Goal: Task Accomplishment & Management: Manage account settings

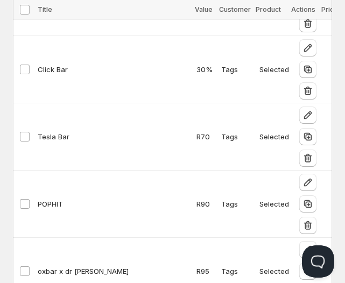
scroll to position [0, 44]
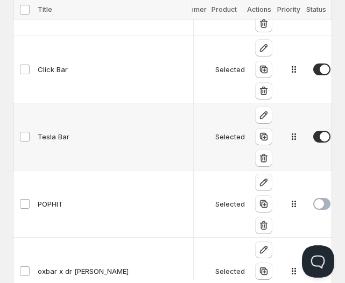
click at [50, 132] on div "Tesla Bar" at bounding box center [114, 136] width 152 height 11
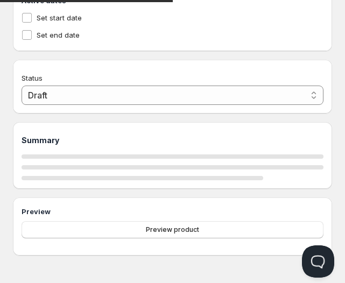
type input "Tesla Bar"
type input "TESLA_BAR"
select select "2"
type input "70"
radio input "true"
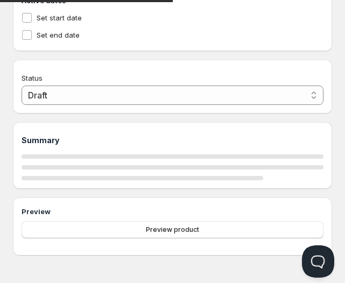
radio input "true"
select select "1"
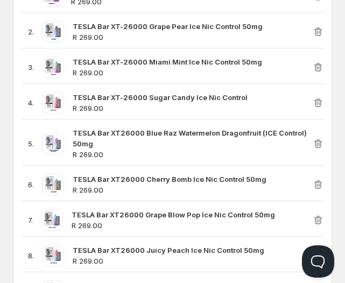
scroll to position [419, 0]
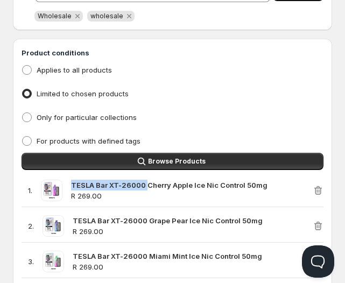
drag, startPoint x: 73, startPoint y: 185, endPoint x: 147, endPoint y: 189, distance: 74.3
click at [147, 189] on strong "TESLA Bar XT-26000 Cherry Apple Ice Nic Control 50mg" at bounding box center [169, 185] width 196 height 9
copy strong "TESLA Bar XT-26000"
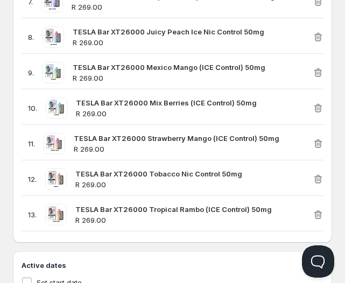
scroll to position [844, 0]
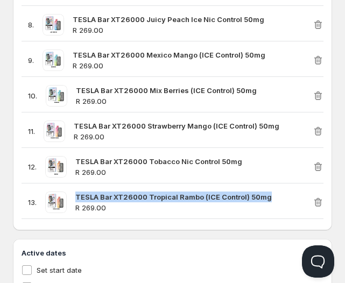
drag, startPoint x: 76, startPoint y: 193, endPoint x: 272, endPoint y: 196, distance: 195.6
click at [272, 196] on div "TESLA Bar XT26000 Tropical Rambo (ICE Control) 50mg R 269.00" at bounding box center [193, 201] width 237 height 21
copy strong "TESLA Bar XT26000 Tropical Rambo (ICE Control) 50mg"
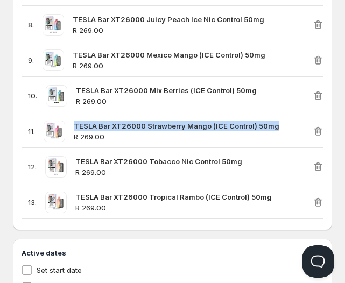
drag, startPoint x: 76, startPoint y: 126, endPoint x: 282, endPoint y: 126, distance: 205.3
click at [282, 126] on div "TESLA Bar XT26000 Strawberry Mango (ICE Control) 50mg R 269.00" at bounding box center [193, 130] width 239 height 21
copy strong "TESLA Bar XT26000 Strawberry Mango (ICE Control) 50mg"
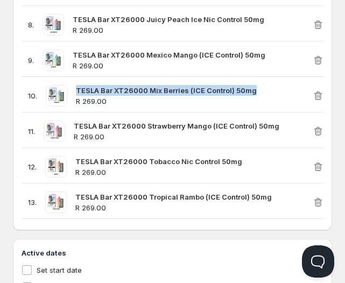
drag, startPoint x: 77, startPoint y: 90, endPoint x: 267, endPoint y: 89, distance: 189.2
click at [267, 89] on div "TESLA Bar XT26000 Mix Berries (ICE Control) 50mg R 269.00" at bounding box center [194, 95] width 236 height 21
copy strong "TESLA Bar XT26000 Mix Berries (ICE Control) 50mg"
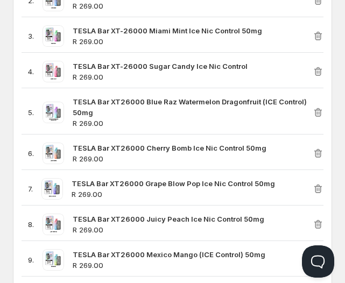
scroll to position [634, 0]
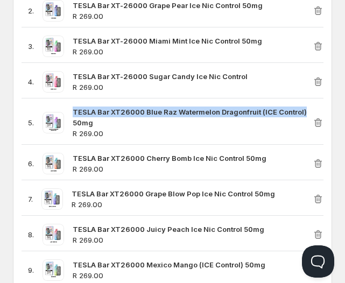
drag, startPoint x: 74, startPoint y: 111, endPoint x: 304, endPoint y: 102, distance: 230.7
click at [304, 102] on div "5 . TESLA Bar XT26000 Blue Raz Watermelon Dragonfruit (ICE Control) 50mg R 269.…" at bounding box center [172, 123] width 302 height 44
copy strong "TESLA Bar XT26000 Blue Raz Watermelon Dragonfruit (ICE Control)"
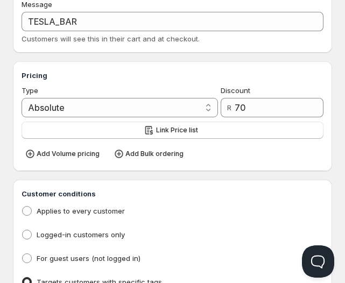
scroll to position [0, 0]
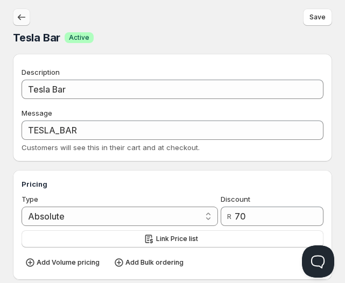
click at [24, 15] on icon "button" at bounding box center [21, 17] width 11 height 11
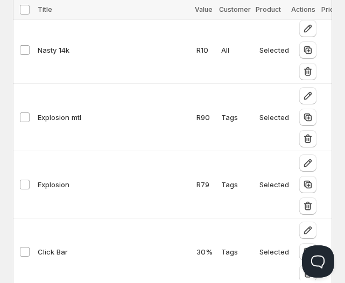
scroll to position [1275, 0]
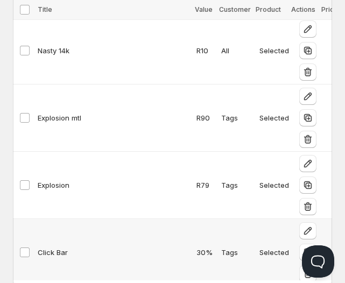
click at [55, 253] on div "Click Bar" at bounding box center [114, 252] width 152 height 11
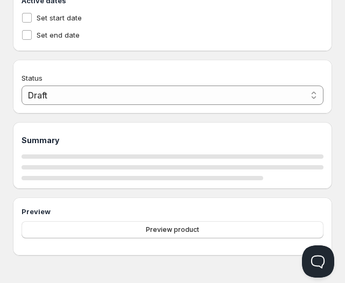
type input "Click Bar"
type input "CLICK_BAR"
type input "30"
radio input "true"
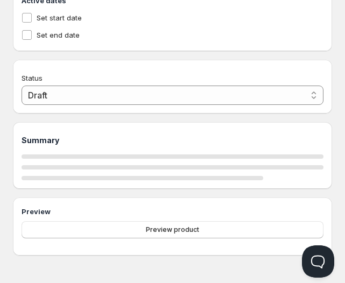
select select "1"
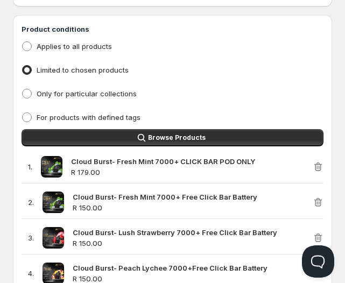
scroll to position [442, 0]
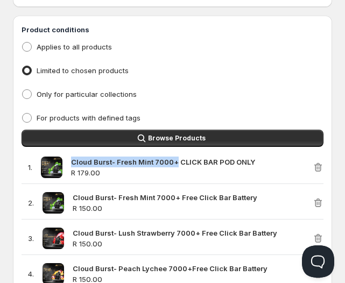
drag, startPoint x: 73, startPoint y: 162, endPoint x: 175, endPoint y: 153, distance: 101.9
click at [175, 153] on div "1 . Cloud Burst- Fresh Mint 7000+ CLICK BAR POD ONLY R 179.00" at bounding box center [172, 167] width 302 height 33
copy strong "Cloud Burst- Fresh Mint 7000+"
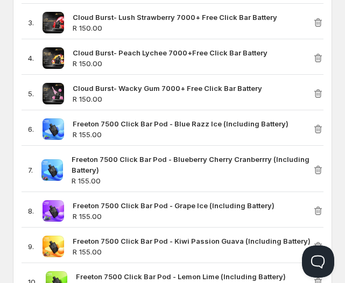
scroll to position [660, 0]
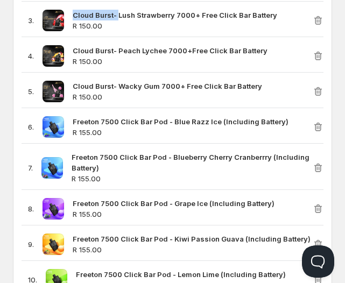
drag, startPoint x: 74, startPoint y: 15, endPoint x: 118, endPoint y: 20, distance: 43.9
click at [118, 19] on strong "Cloud Burst- Lush Strawberry 7000+ Free Click Bar Battery" at bounding box center [175, 15] width 204 height 9
copy strong "Cloud Burst-"
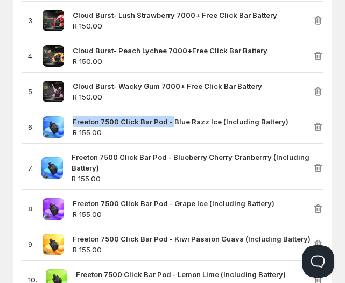
drag, startPoint x: 74, startPoint y: 120, endPoint x: 170, endPoint y: 120, distance: 96.7
click at [170, 120] on strong "Freeton 7500 Click Bar Pod - Blue Razz Ice (Including Battery)" at bounding box center [181, 121] width 216 height 9
copy strong "Freeton 7500 Click Bar Pod -"
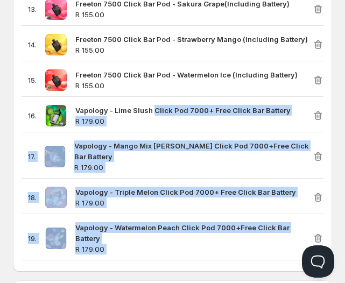
scroll to position [996, 0]
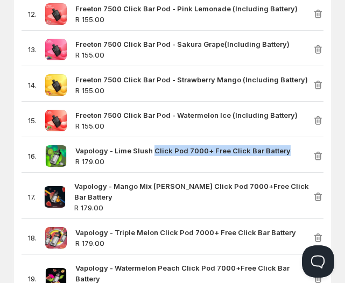
drag, startPoint x: 152, startPoint y: 17, endPoint x: 295, endPoint y: 149, distance: 194.7
click at [295, 149] on div "Vapology - Lime Slush Click Pod 7000+ Free Click Bar Battery R 179.00" at bounding box center [193, 155] width 237 height 21
copy strong "Click Pod 7000+ Free Click Bar Battery"
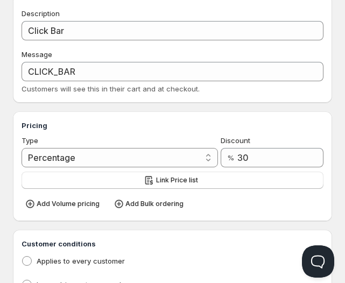
scroll to position [0, 0]
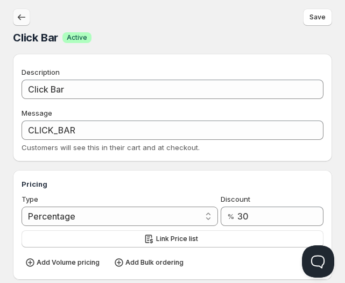
click at [23, 17] on icon "button" at bounding box center [21, 17] width 11 height 11
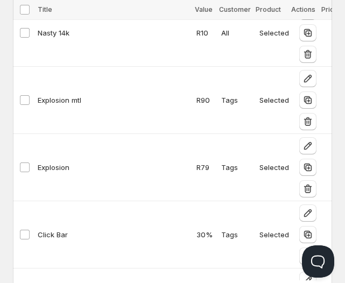
scroll to position [1361, 0]
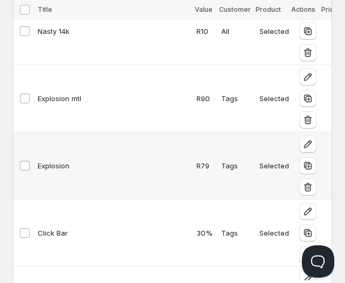
click at [54, 163] on div "Explosion" at bounding box center [114, 165] width 152 height 11
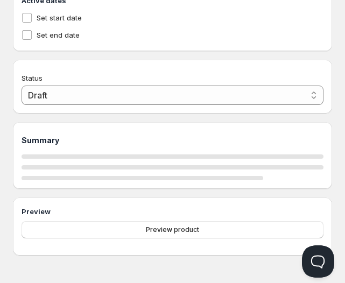
type input "Explosion"
type input "EXPLOSION 120ml"
select select "2"
type input "79"
radio input "true"
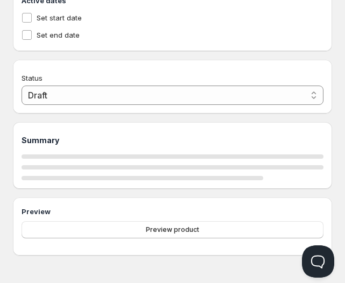
radio input "true"
select select "1"
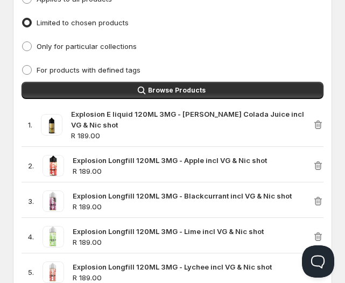
scroll to position [490, 0]
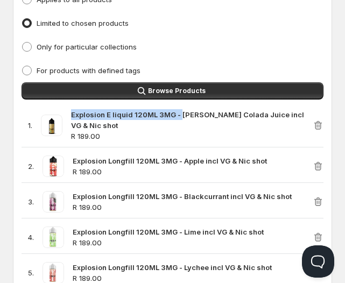
drag, startPoint x: 70, startPoint y: 116, endPoint x: 180, endPoint y: 116, distance: 109.1
click at [180, 116] on div "1 . Explosion E liquid 120ML 3MG - [PERSON_NAME] Colada Juice incl VG & Nic sho…" at bounding box center [166, 125] width 291 height 32
copy strong "Explosion E liquid 120ML 3MG -"
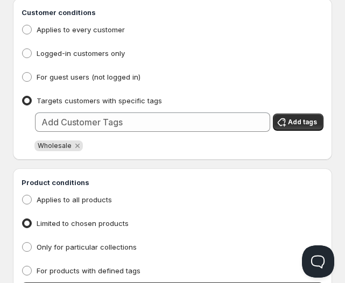
scroll to position [0, 0]
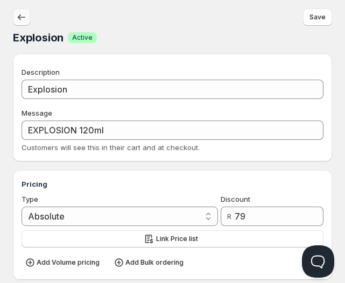
click at [22, 12] on icon "button" at bounding box center [21, 17] width 11 height 11
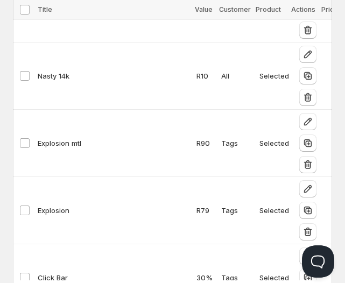
scroll to position [1407, 0]
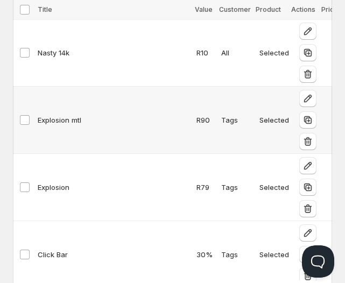
click at [55, 118] on div "Explosion mtl" at bounding box center [114, 119] width 152 height 11
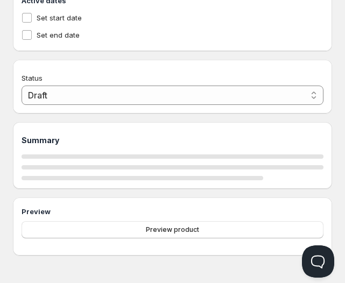
type input "Explosion mtl"
type input "EXPLOSION_MTL"
select select "2"
type input "90"
radio input "true"
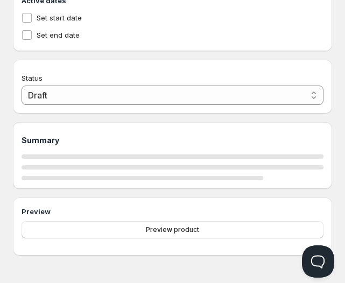
radio input "true"
select select "1"
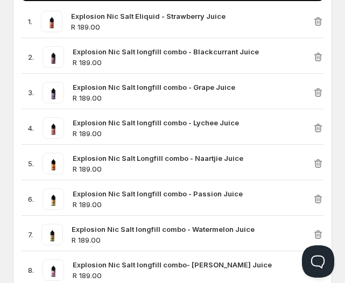
scroll to position [589, 0]
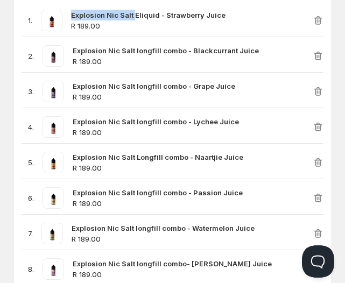
drag, startPoint x: 72, startPoint y: 16, endPoint x: 134, endPoint y: 11, distance: 62.6
click at [134, 11] on div "1 . Explosion Nic Salt Eliquid - Strawberry Juice R 189.00" at bounding box center [172, 20] width 302 height 33
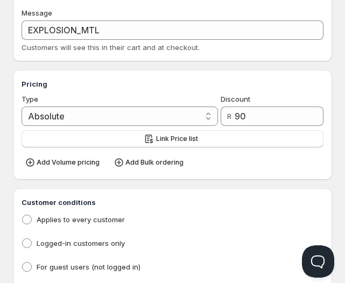
scroll to position [0, 0]
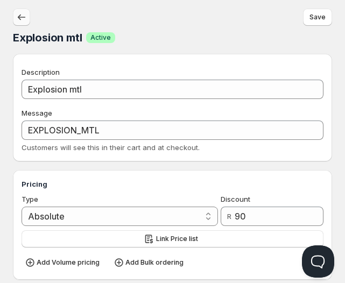
click at [19, 13] on icon "button" at bounding box center [21, 17] width 11 height 11
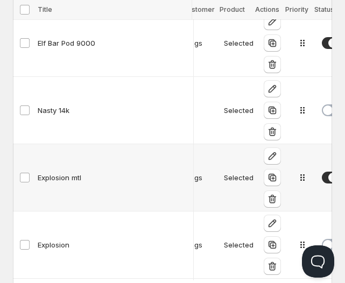
scroll to position [0, 35]
click at [324, 176] on span at bounding box center [329, 177] width 17 height 12
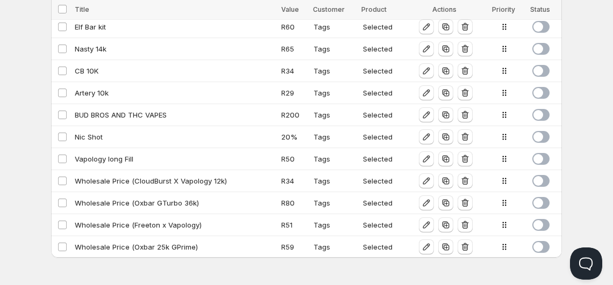
scroll to position [702, 0]
